Goal: Task Accomplishment & Management: Check status

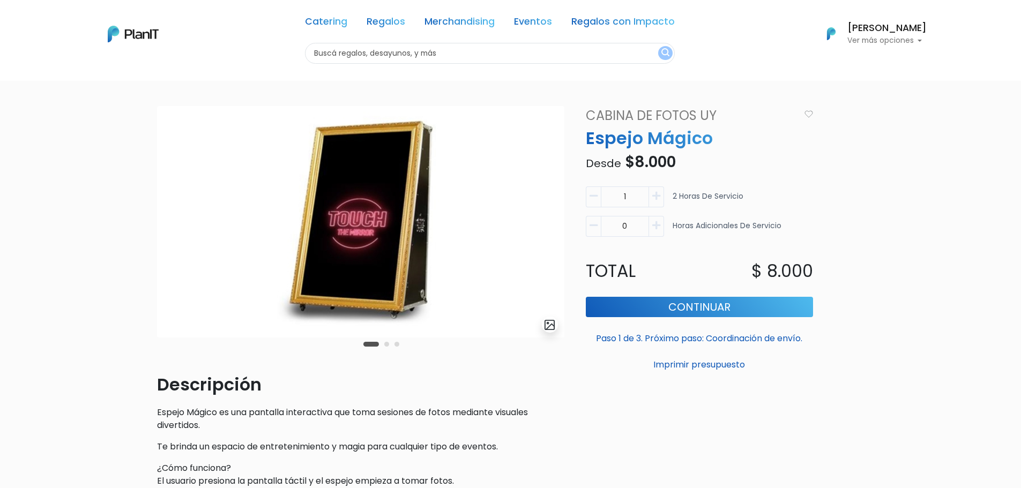
click at [856, 46] on button "[PERSON_NAME] Ver más opciones" at bounding box center [870, 34] width 114 height 28
click at [846, 63] on span "Pedidos" at bounding box center [856, 63] width 33 height 12
click at [889, 26] on h6 "[PERSON_NAME]" at bounding box center [886, 29] width 79 height 10
click at [867, 65] on span "Pedidos" at bounding box center [856, 63] width 33 height 12
drag, startPoint x: 531, startPoint y: 221, endPoint x: 332, endPoint y: 271, distance: 205.0
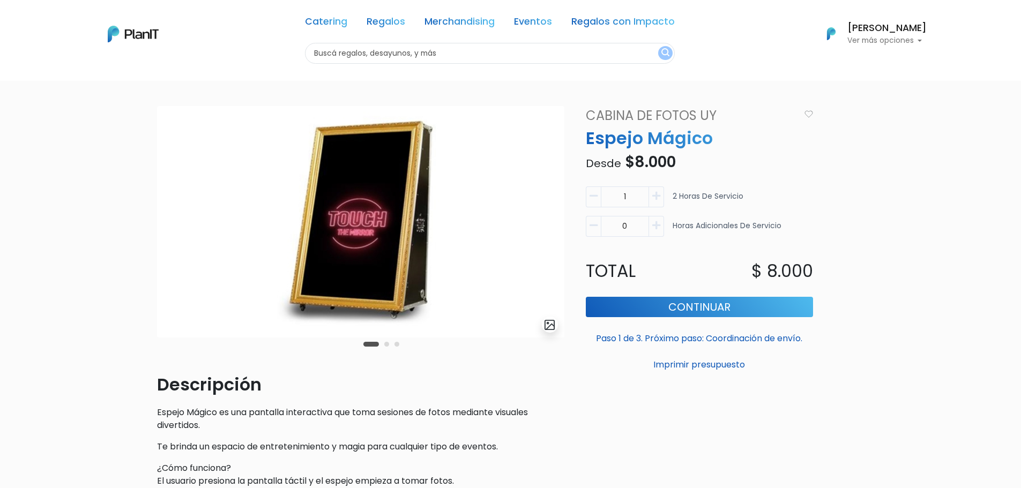
click at [370, 263] on img at bounding box center [360, 222] width 407 height 232
click at [386, 348] on div "Carousel Pagination" at bounding box center [381, 344] width 41 height 13
click at [387, 345] on button "Carousel Page 2" at bounding box center [386, 344] width 5 height 5
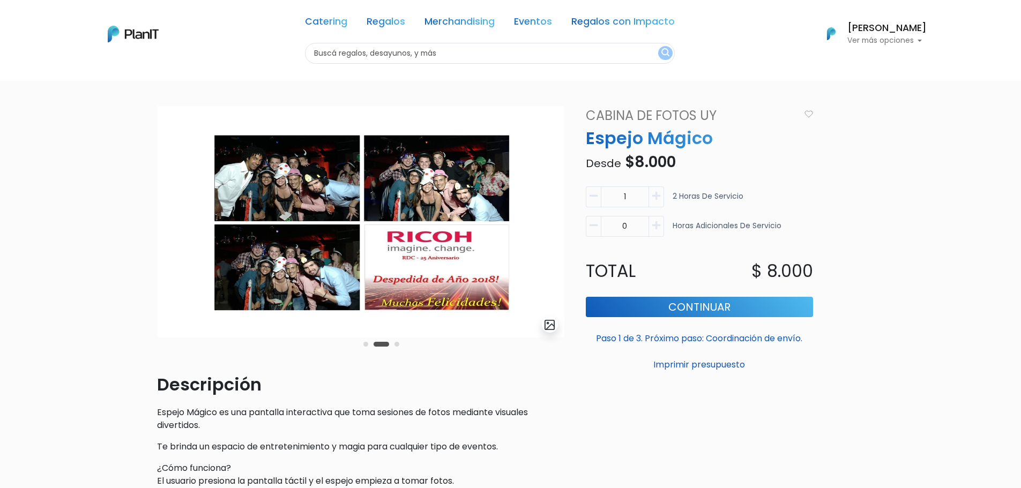
click at [393, 344] on div "Carousel Pagination" at bounding box center [381, 344] width 41 height 13
click at [398, 345] on button "Carousel Page 3" at bounding box center [396, 344] width 5 height 5
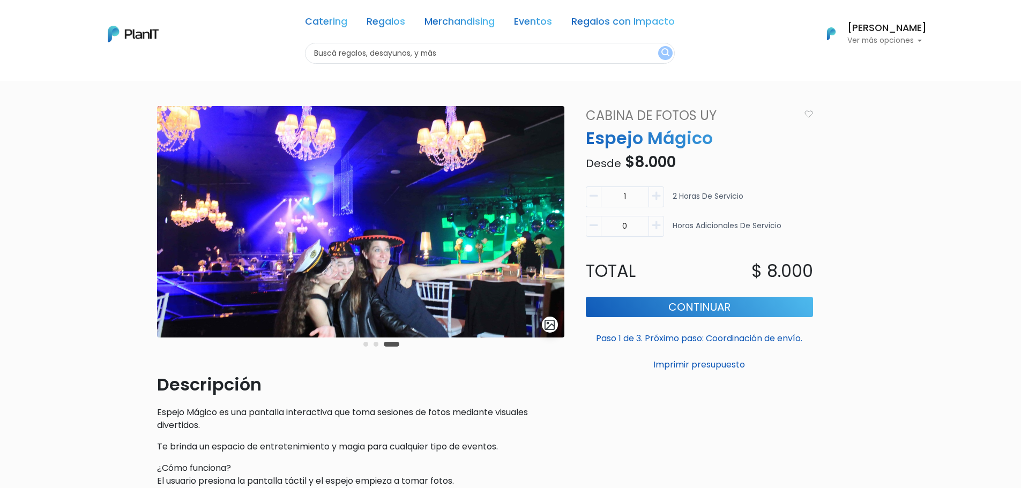
click at [871, 33] on h6 "[PERSON_NAME]" at bounding box center [886, 29] width 79 height 10
click at [847, 66] on span "Pedidos" at bounding box center [856, 63] width 33 height 12
click at [335, 20] on link "Catering" at bounding box center [326, 23] width 42 height 13
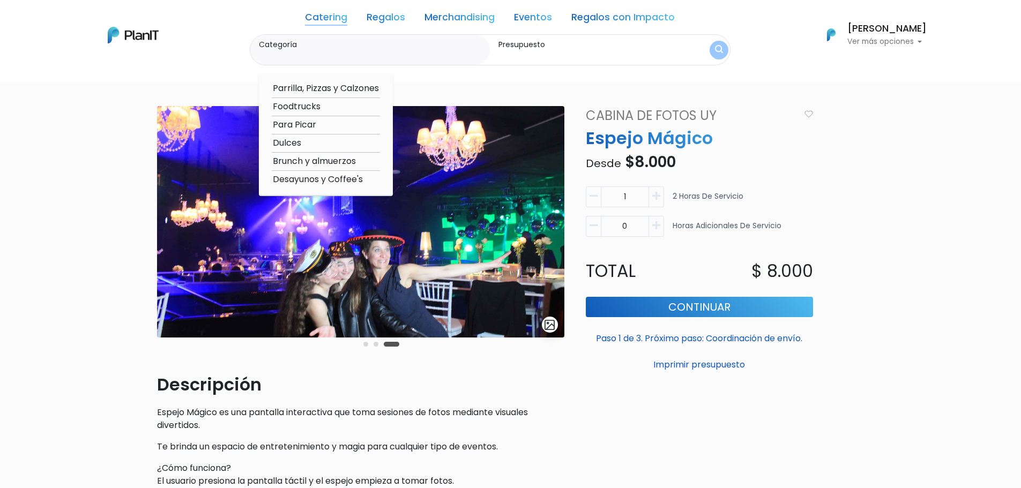
click at [306, 93] on option "Parrilla, Pizzas y Calzones" at bounding box center [326, 88] width 108 height 13
type input "Parrilla, Pizzas y Calzones"
type input "$0 - $1000"
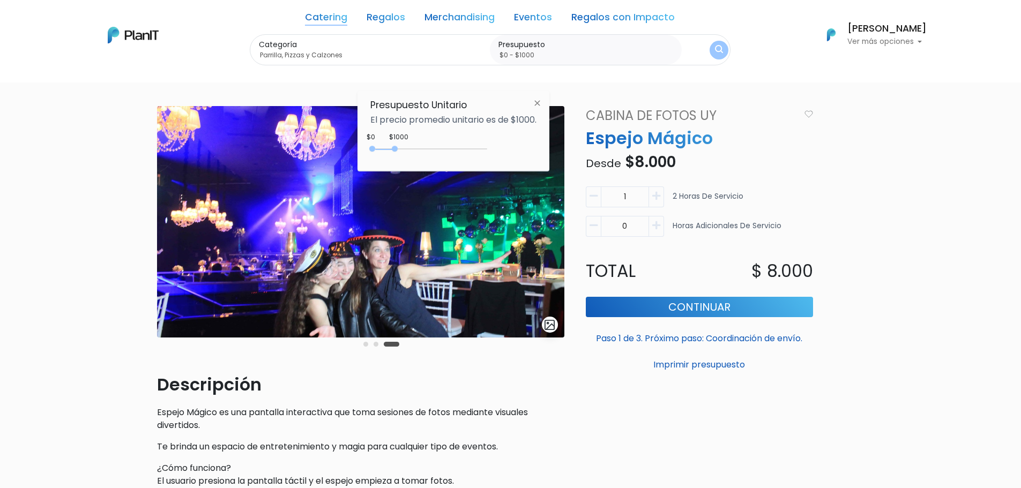
click at [488, 141] on div "$1000 $0 0 : 1000 0 1000 0,1000" at bounding box center [453, 150] width 166 height 21
click at [706, 48] on button "submit" at bounding box center [719, 50] width 28 height 28
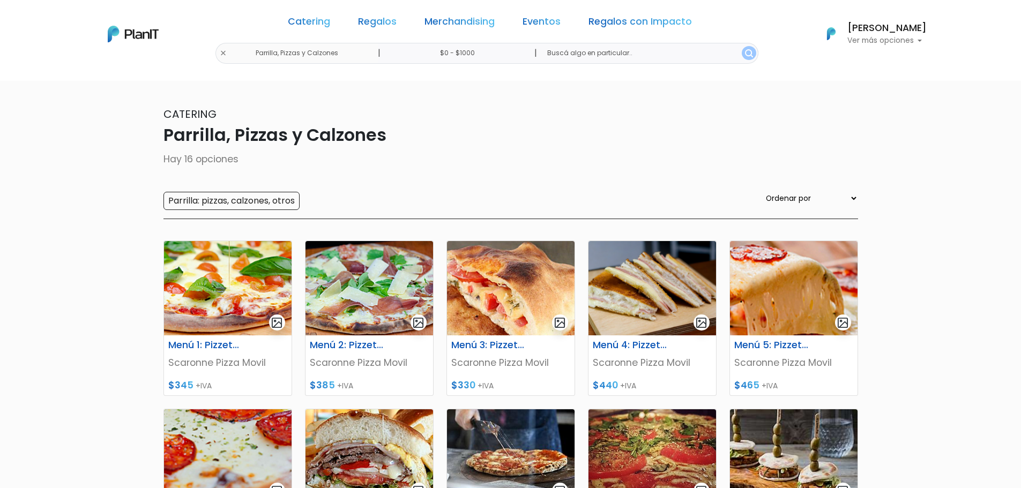
click at [868, 20] on button "Rodrigo Medeiro Ver más opciones" at bounding box center [870, 34] width 114 height 28
click at [840, 68] on span "Pedidos" at bounding box center [856, 63] width 33 height 12
click at [511, 154] on p "Hay 16 opciones" at bounding box center [510, 159] width 695 height 14
click at [440, 23] on link "Merchandising" at bounding box center [459, 23] width 70 height 13
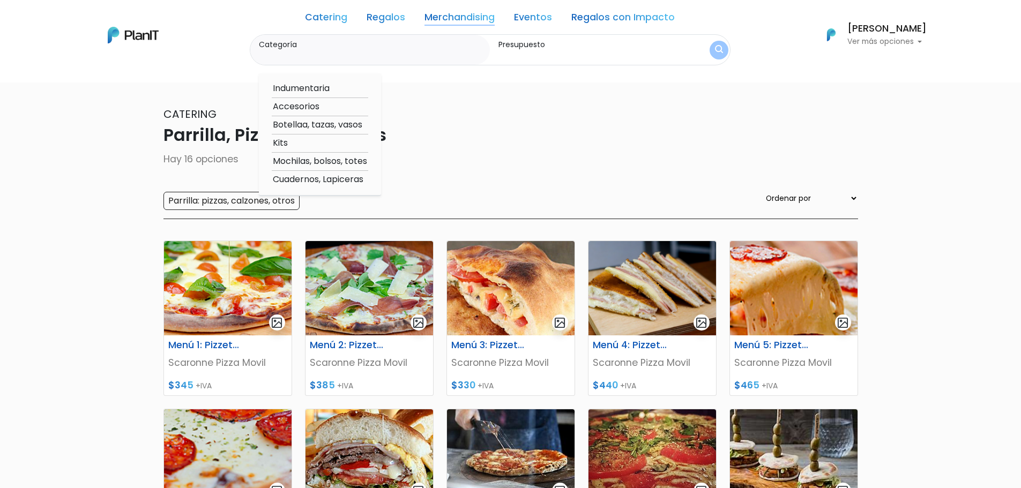
click at [335, 18] on link "Catering" at bounding box center [326, 19] width 42 height 13
click at [858, 33] on h6 "[PERSON_NAME]" at bounding box center [886, 29] width 79 height 10
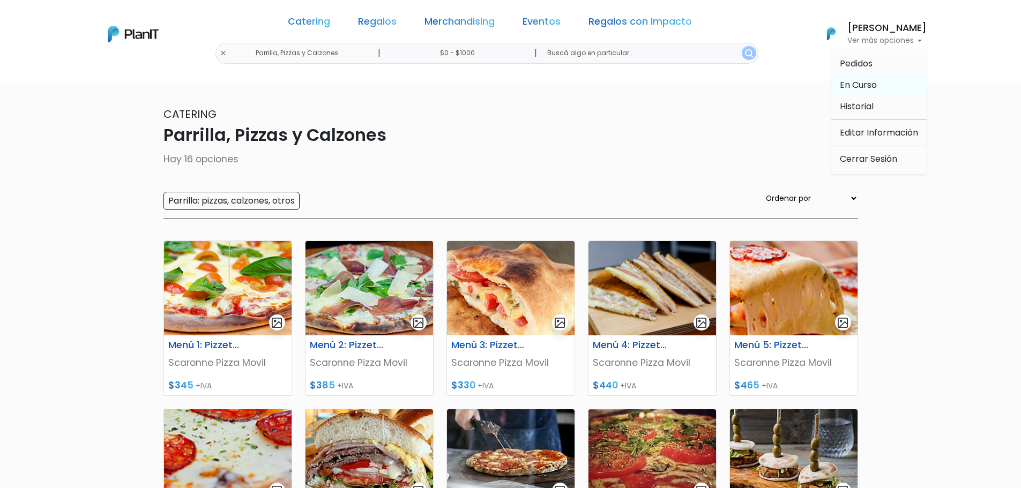
click at [841, 84] on span "En Curso" at bounding box center [858, 85] width 37 height 12
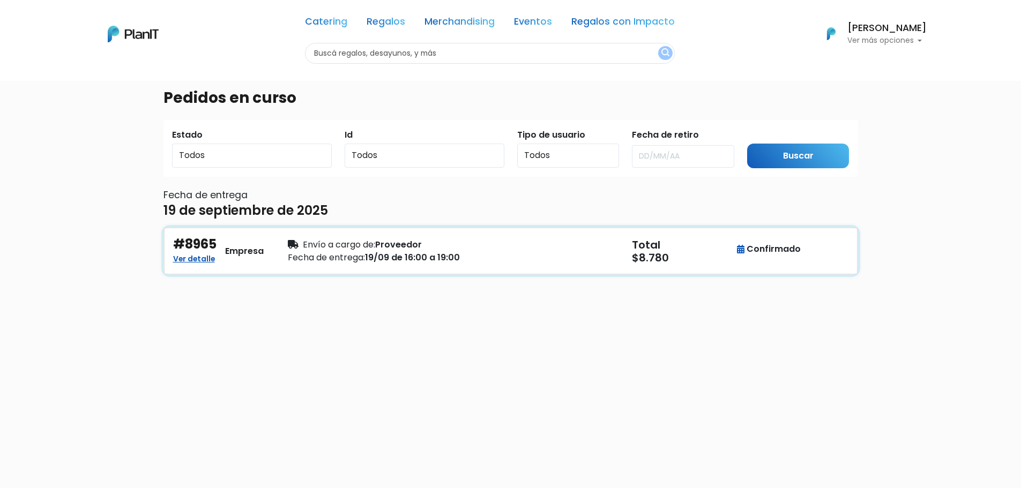
click at [367, 245] on span "Envío a cargo de:" at bounding box center [339, 245] width 72 height 12
